Goal: Information Seeking & Learning: Learn about a topic

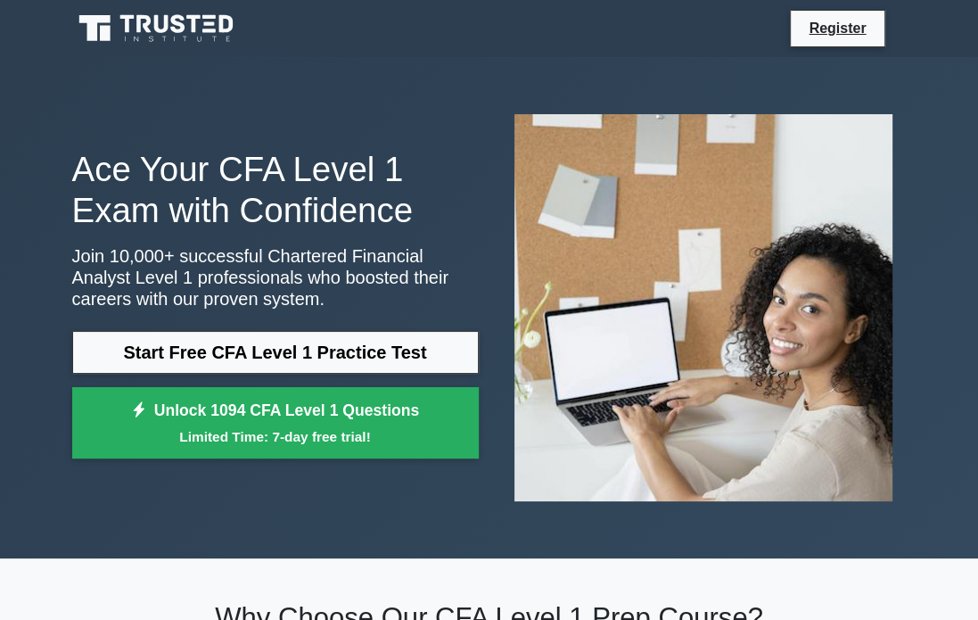
click at [196, 202] on h1 "Ace Your CFA Level 1 Exam with Confidence" at bounding box center [275, 190] width 407 height 82
click at [390, 512] on div "Ace Your CFA Level 1 Exam with Confidence Join 10,000+ successful Chartered Fin…" at bounding box center [490, 307] width 856 height 415
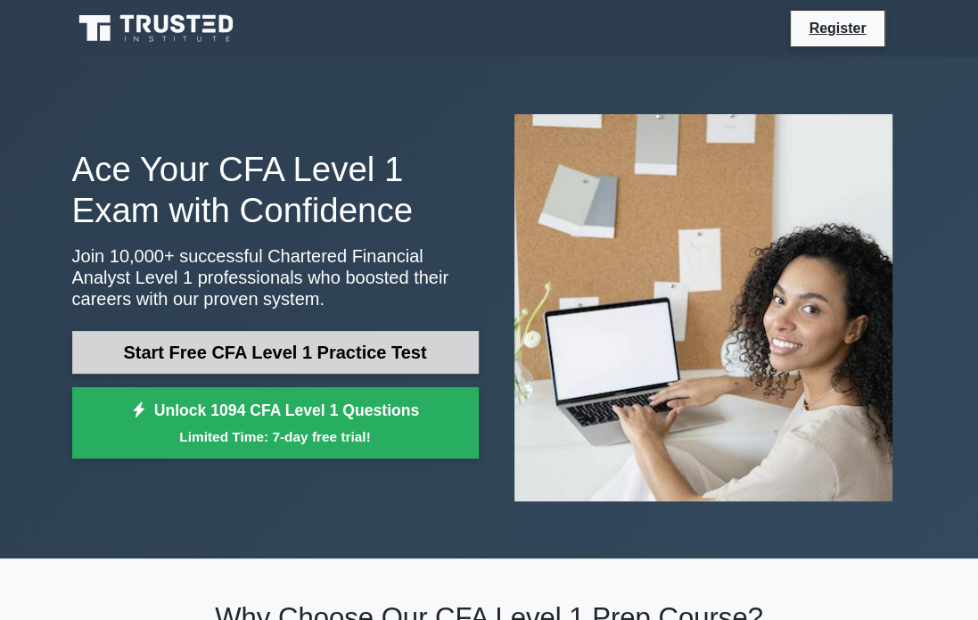
click at [398, 355] on link "Start Free CFA Level 1 Practice Test" at bounding box center [275, 352] width 407 height 43
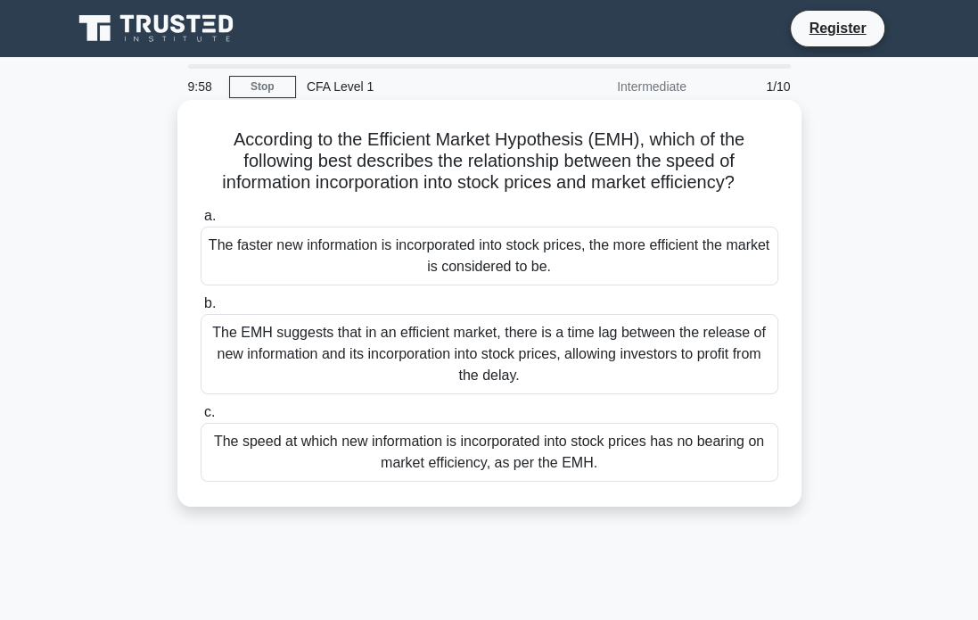
click at [425, 154] on h5 "According to the Efficient Market Hypothesis (EMH), which of the following best…" at bounding box center [489, 161] width 581 height 66
click at [442, 302] on label "b. The EMH suggests that in an efficient market, there is a time lag between th…" at bounding box center [490, 343] width 578 height 102
click at [201, 302] on input "b. The EMH suggests that in an efficient market, there is a time lag between th…" at bounding box center [201, 304] width 0 height 12
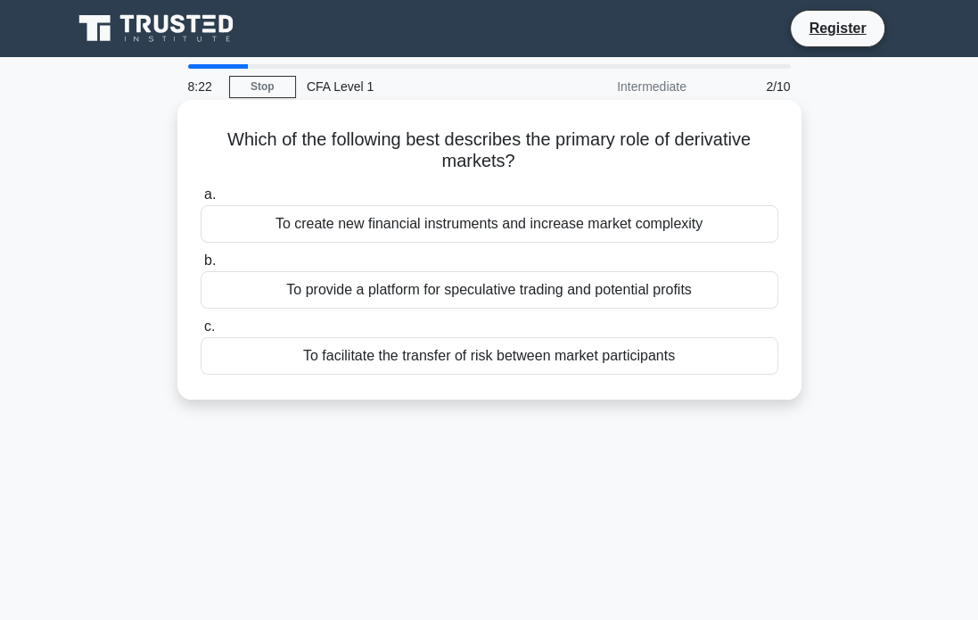
click at [491, 128] on h5 "Which of the following best describes the primary role of derivative markets? .…" at bounding box center [489, 150] width 581 height 45
click at [538, 293] on div "To provide a platform for speculative trading and potential profits" at bounding box center [490, 289] width 578 height 37
click at [201, 267] on input "b. To provide a platform for speculative trading and potential profits" at bounding box center [201, 261] width 0 height 12
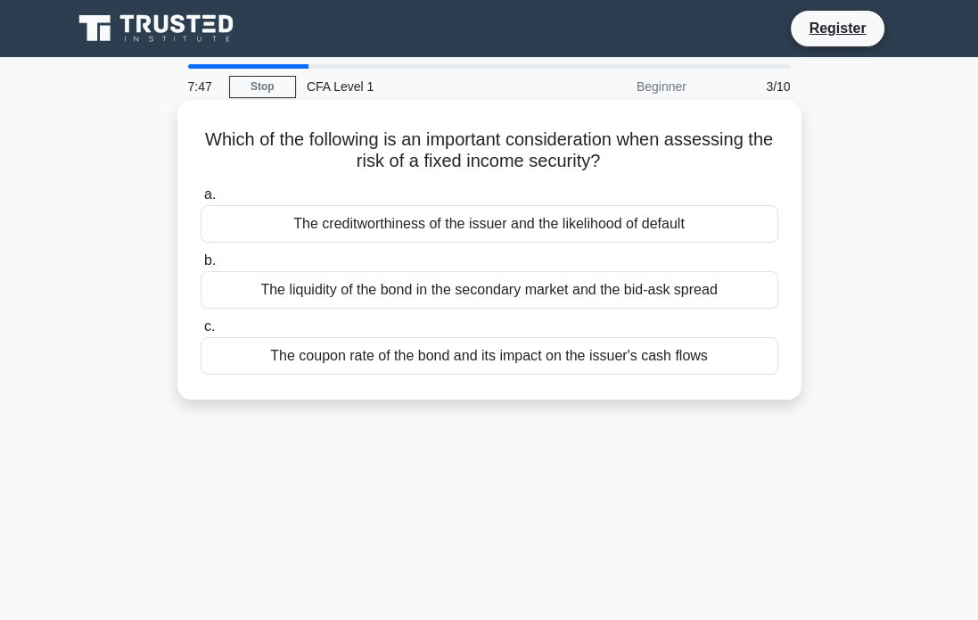
click at [568, 221] on div "The creditworthiness of the issuer and the likelihood of default" at bounding box center [490, 223] width 578 height 37
click at [201, 201] on input "a. The creditworthiness of the issuer and the likelihood of default" at bounding box center [201, 195] width 0 height 12
